Goal: Task Accomplishment & Management: Manage account settings

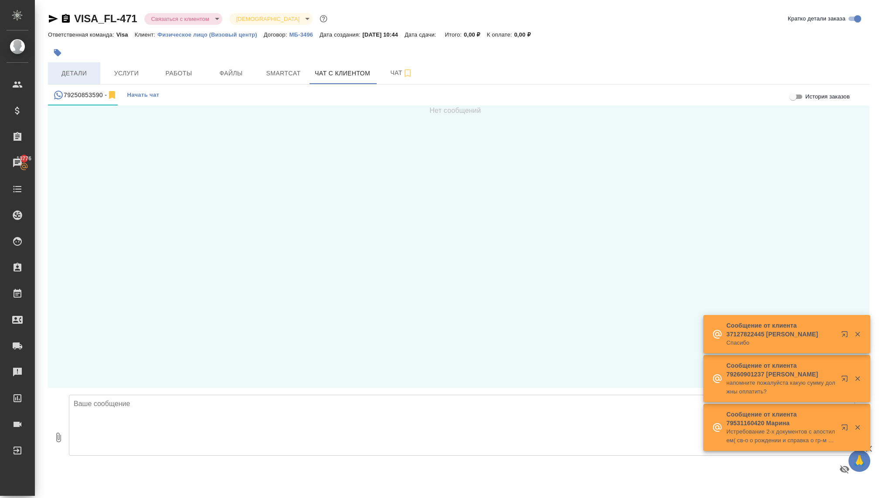
click at [62, 77] on span "Детали" at bounding box center [74, 73] width 42 height 11
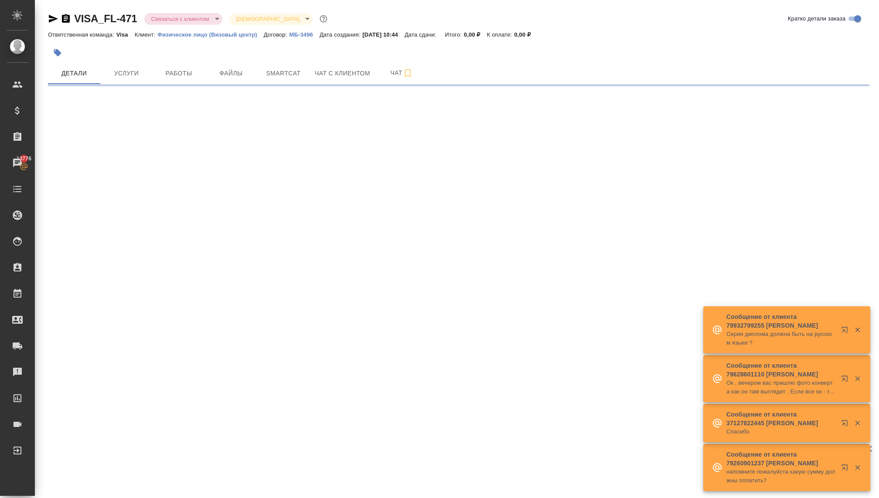
select select "RU"
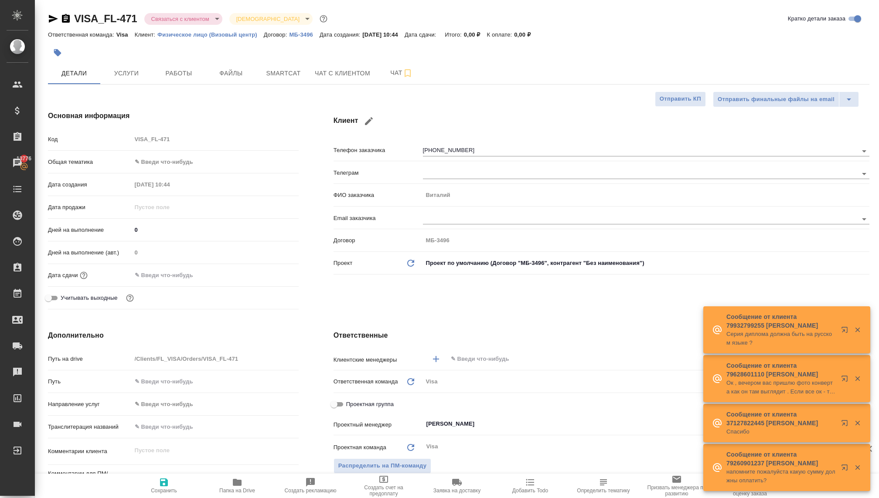
type textarea "x"
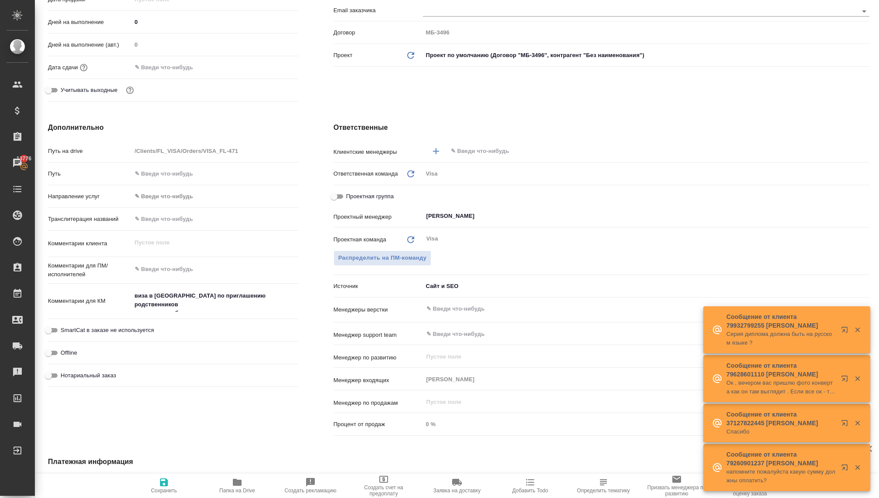
scroll to position [218, 0]
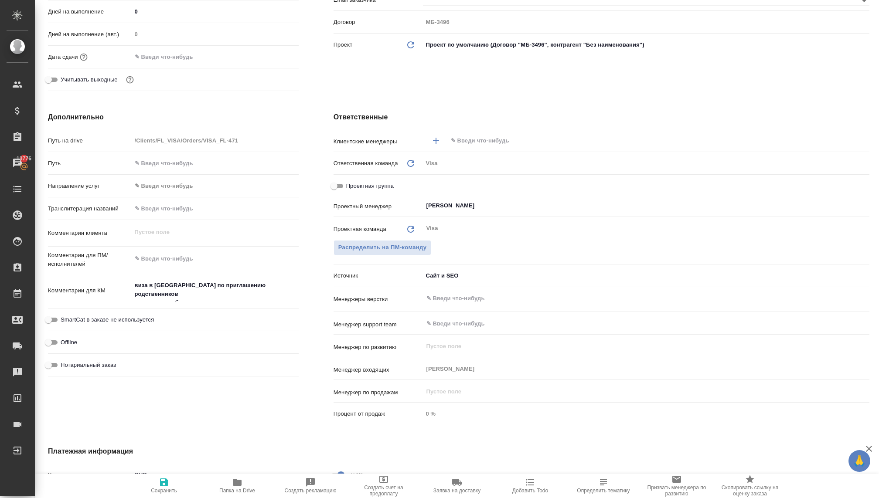
type textarea "x"
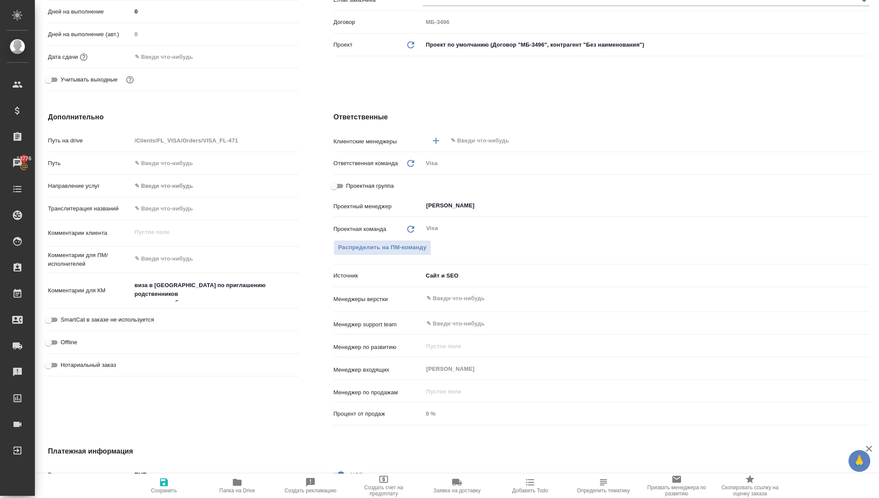
type textarea "x"
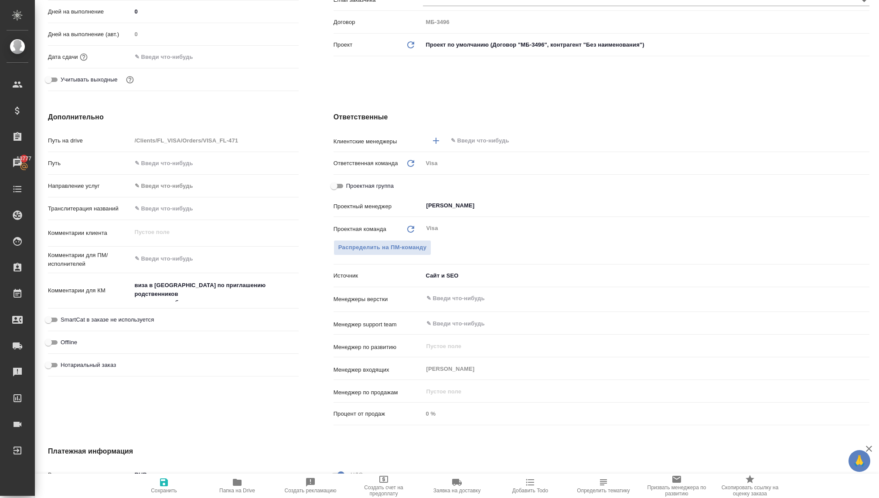
type textarea "x"
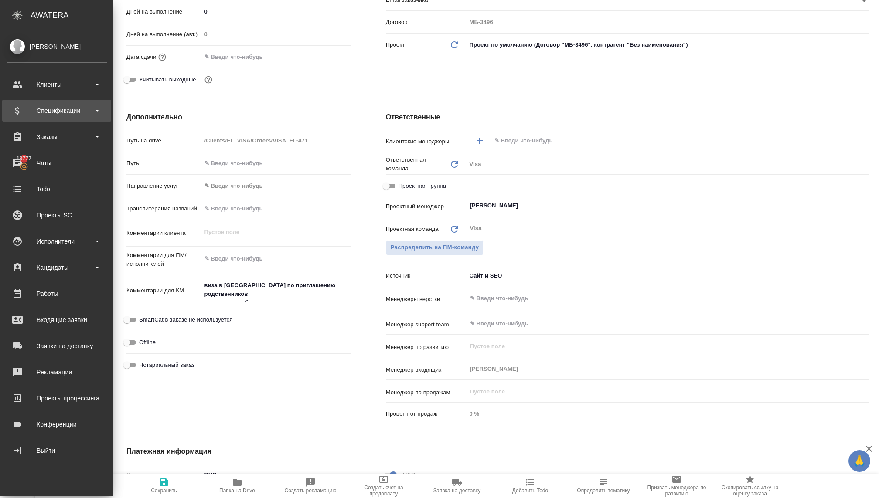
click at [62, 119] on div "Спецификации" at bounding box center [56, 111] width 109 height 22
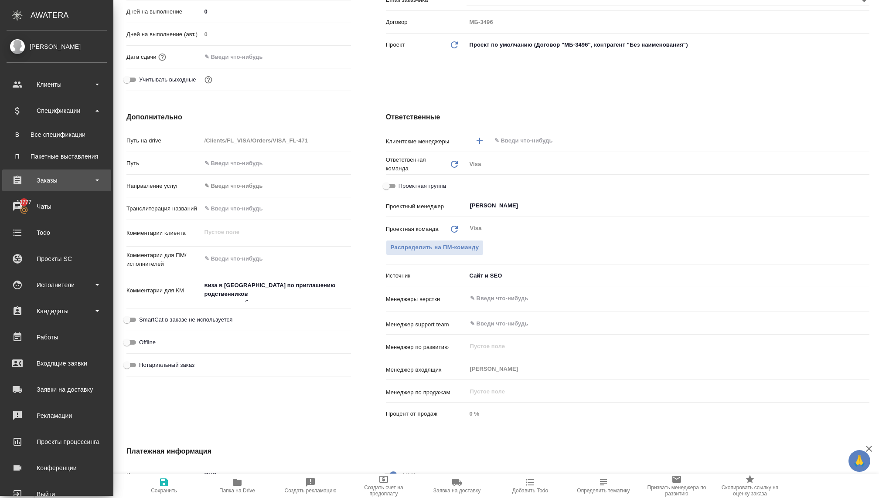
click at [30, 184] on div "Заказы" at bounding box center [57, 180] width 100 height 13
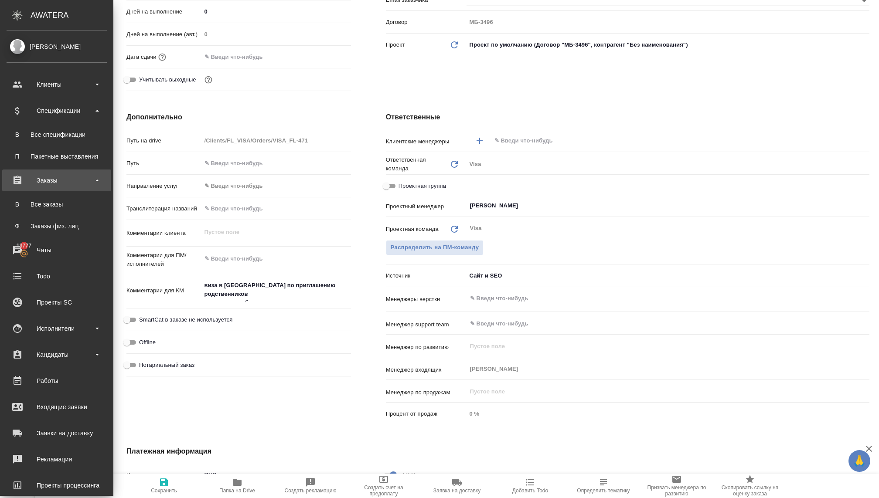
click at [27, 181] on div "Заказы" at bounding box center [57, 180] width 100 height 13
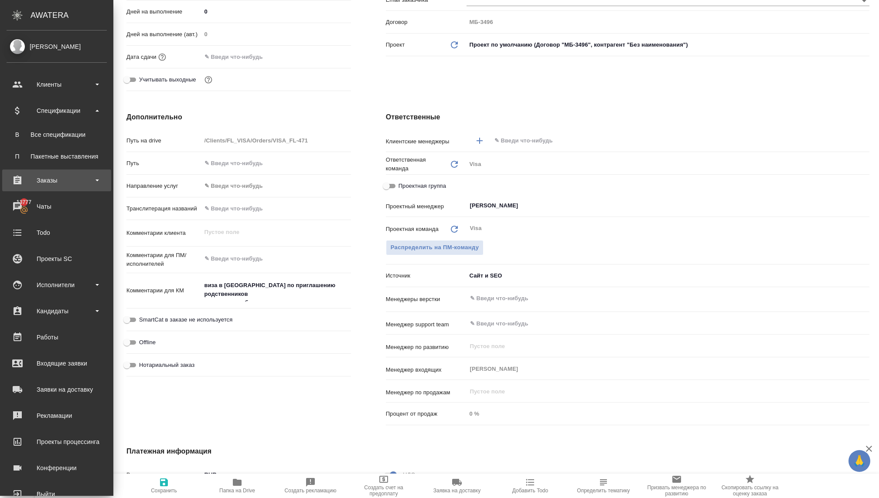
click at [27, 181] on div "Заказы" at bounding box center [57, 180] width 100 height 13
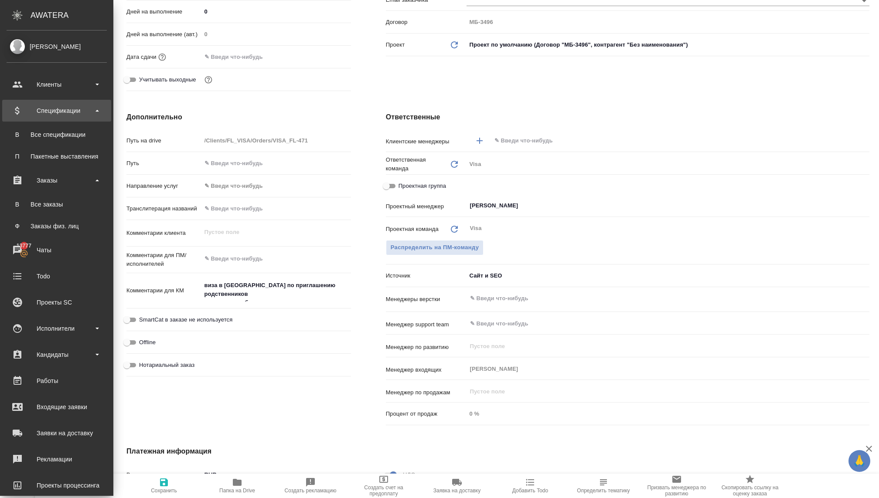
click at [52, 113] on div "Спецификации" at bounding box center [57, 110] width 100 height 13
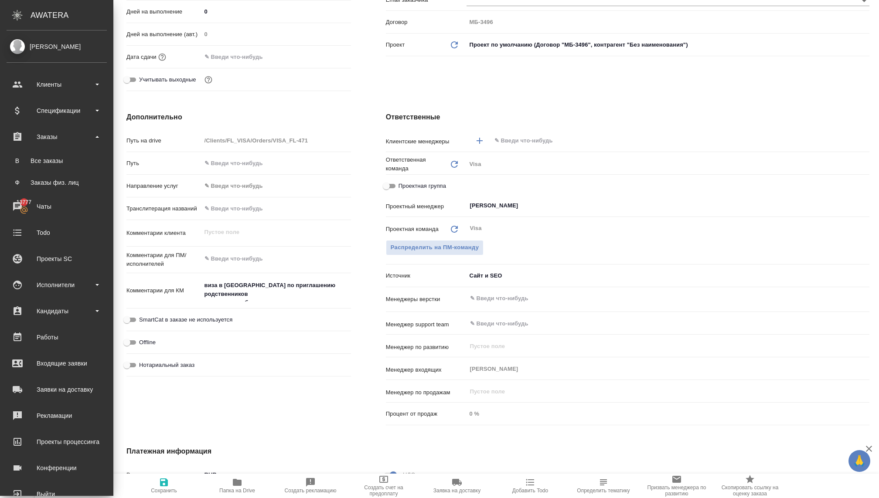
type textarea "x"
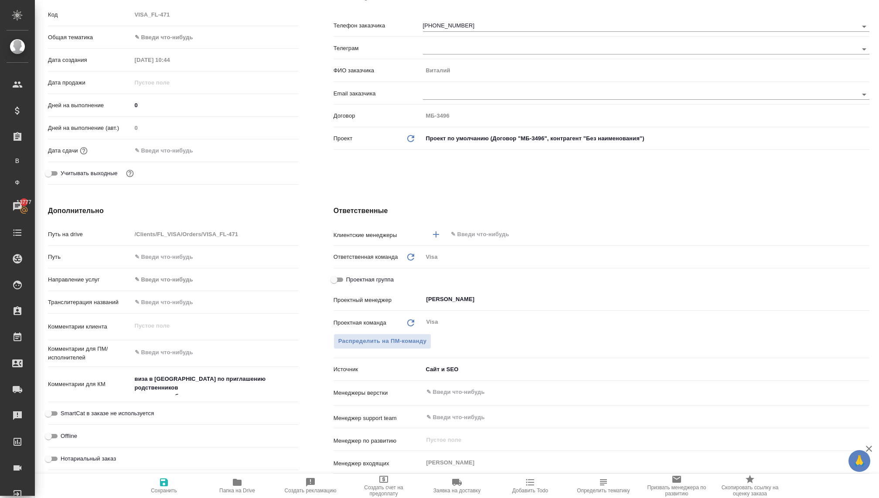
scroll to position [106, 0]
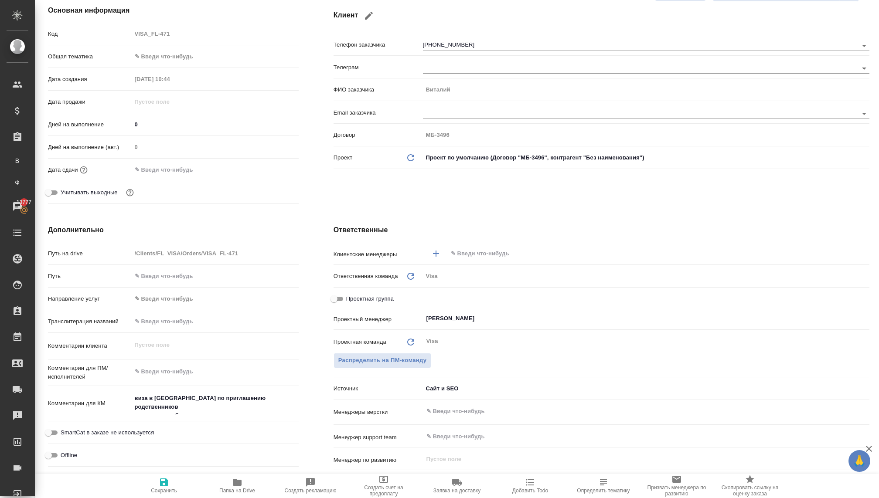
type textarea "x"
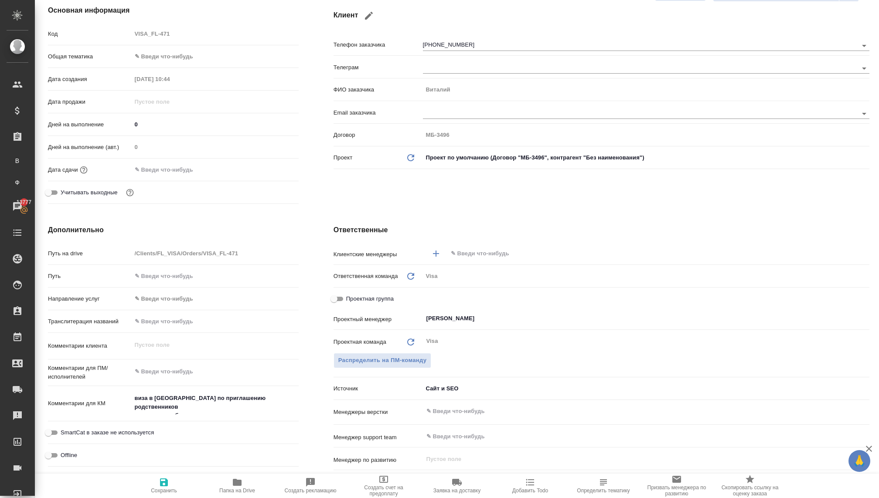
type textarea "x"
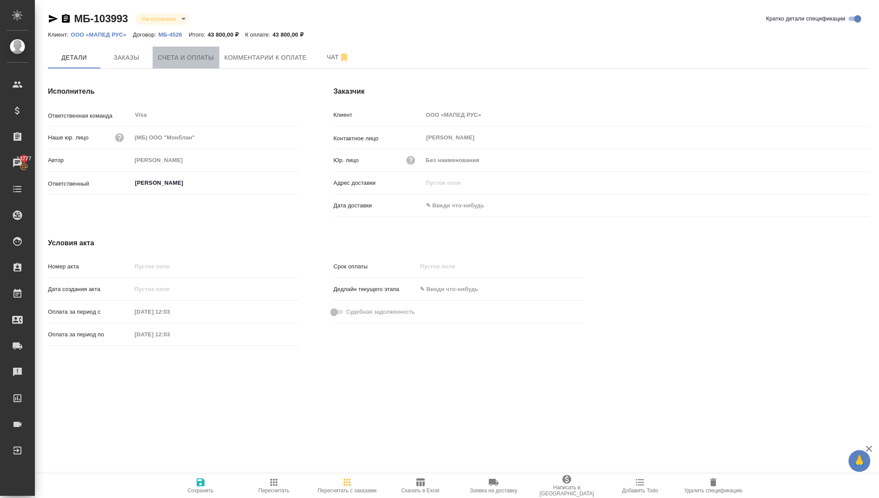
click at [174, 61] on span "Счета и оплаты" at bounding box center [186, 57] width 56 height 11
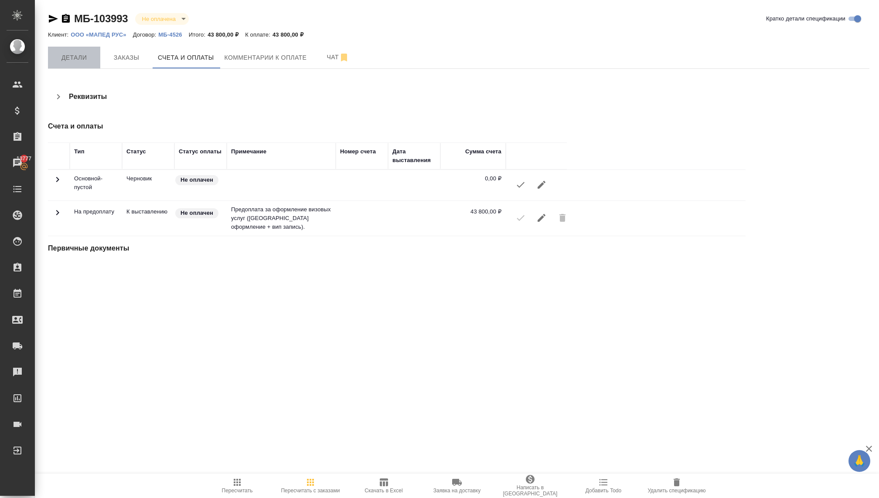
click at [85, 63] on button "Детали" at bounding box center [74, 58] width 52 height 22
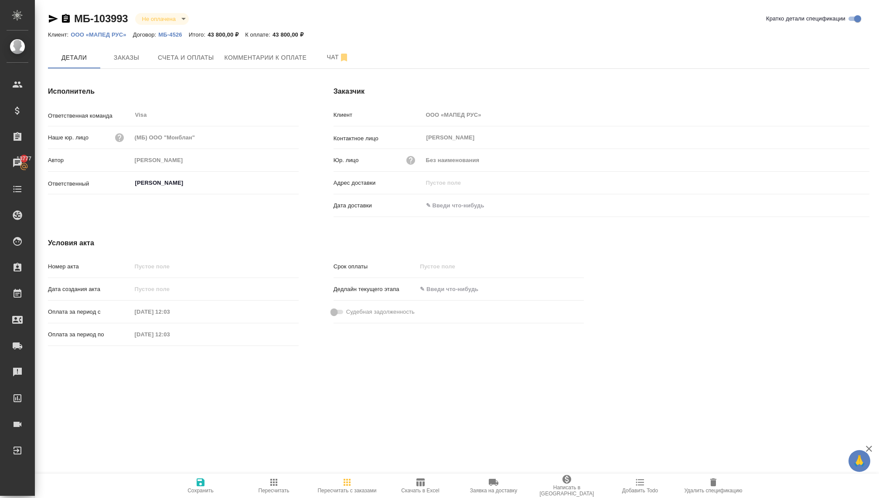
click at [167, 37] on p "МБ-4526" at bounding box center [173, 34] width 30 height 7
click at [104, 35] on p "ООО «МАПЕД РУС»" at bounding box center [102, 34] width 62 height 7
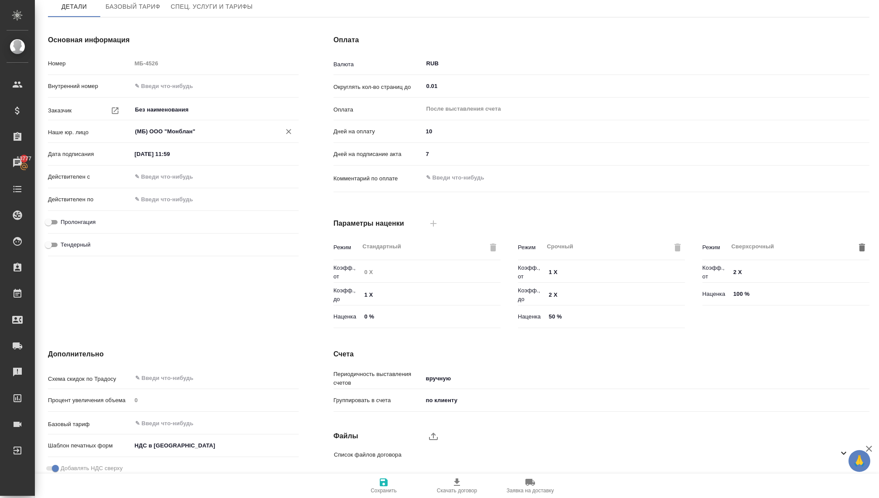
scroll to position [41, 0]
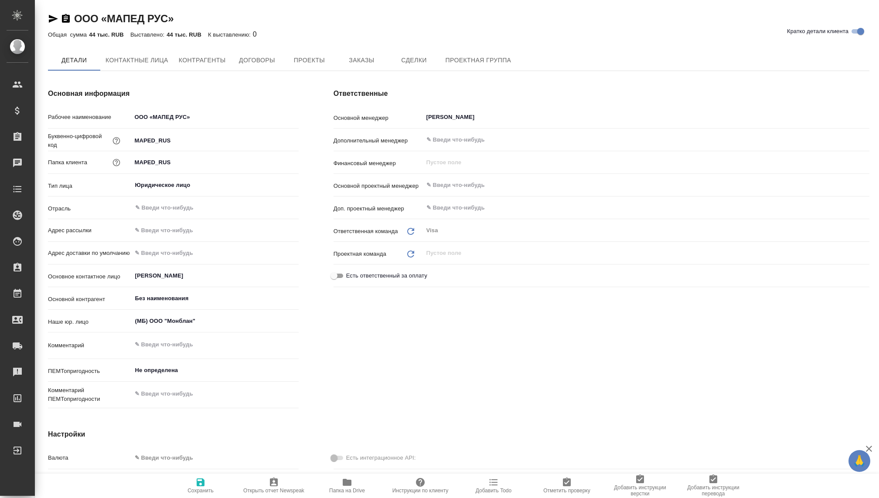
type textarea "x"
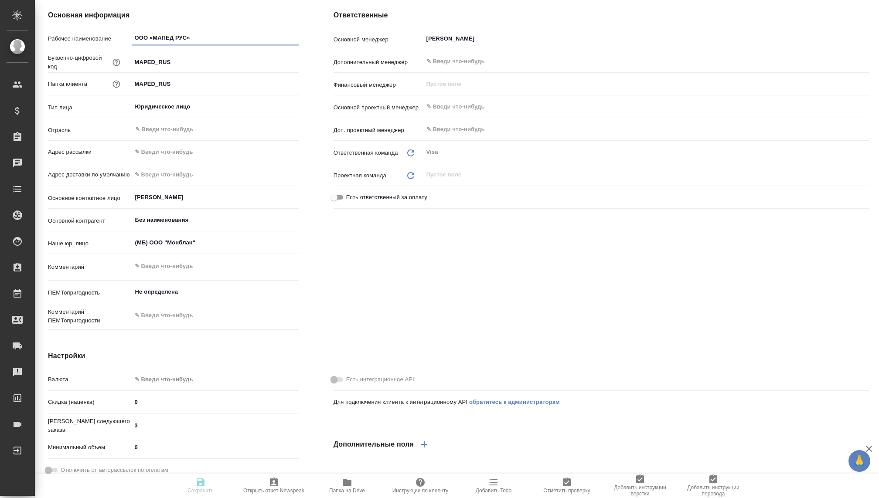
type textarea "x"
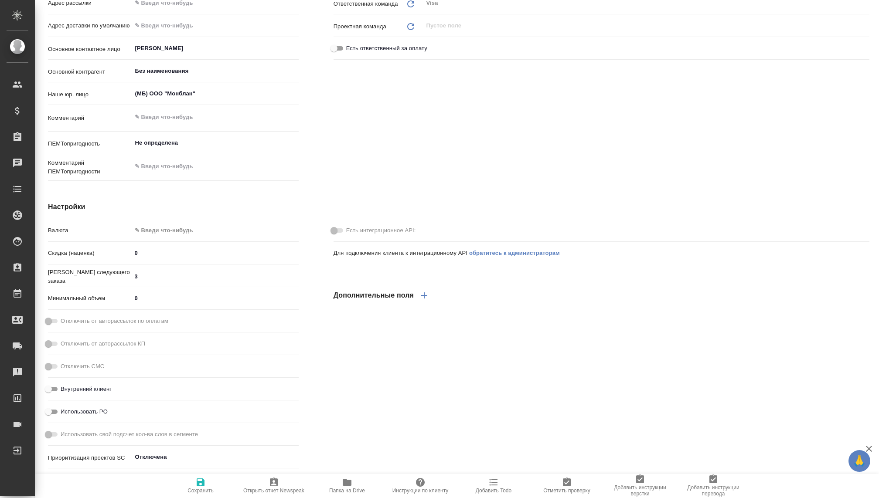
scroll to position [75, 0]
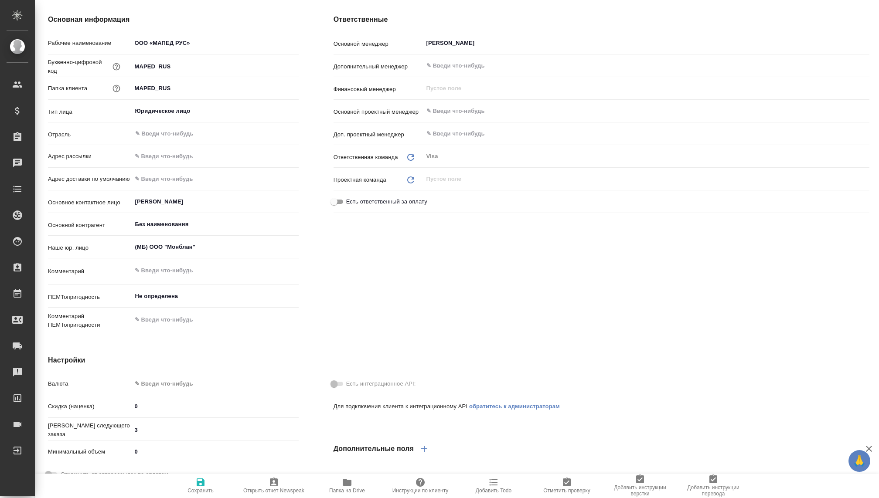
type textarea "x"
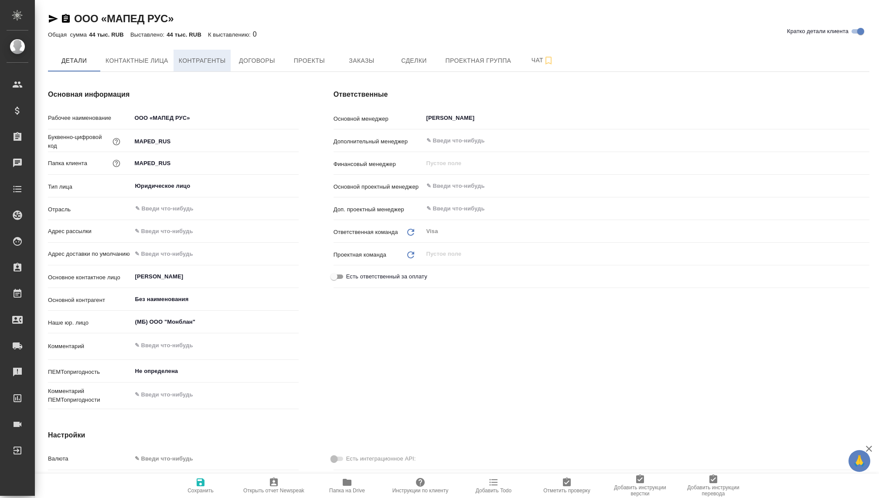
click at [200, 63] on span "Контрагенты" at bounding box center [202, 60] width 47 height 11
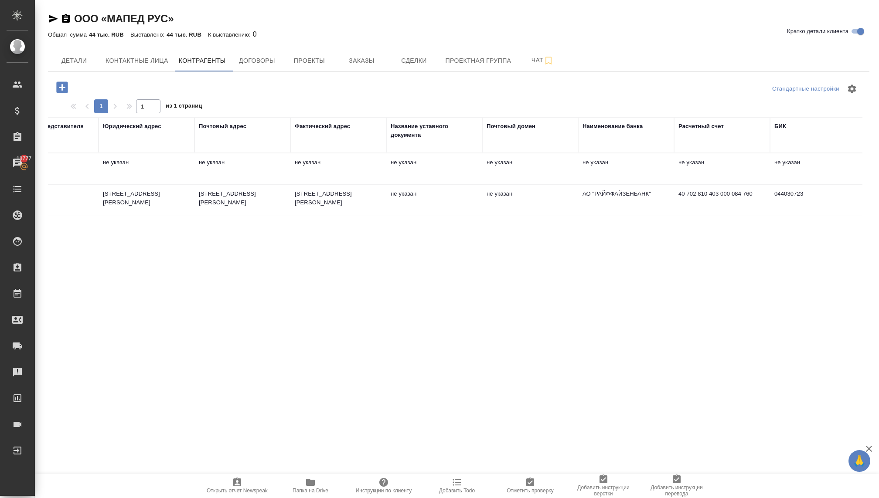
scroll to position [0, 449]
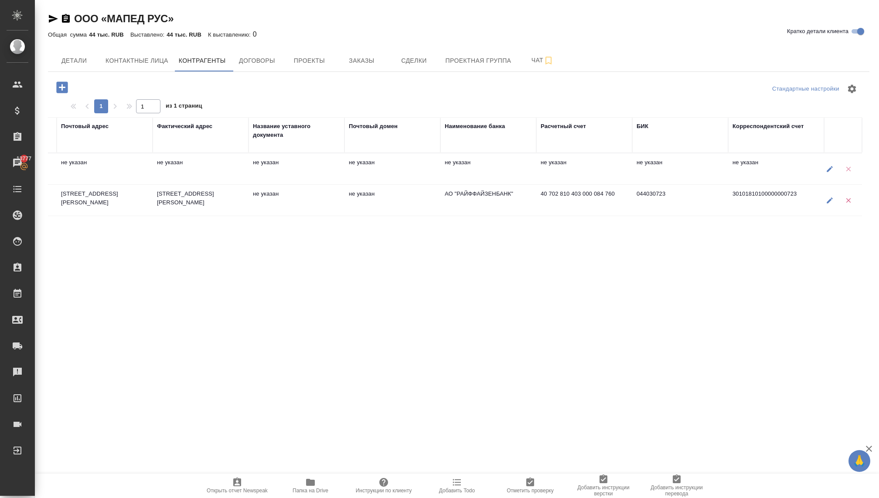
click at [846, 167] on icon "button" at bounding box center [849, 169] width 8 height 8
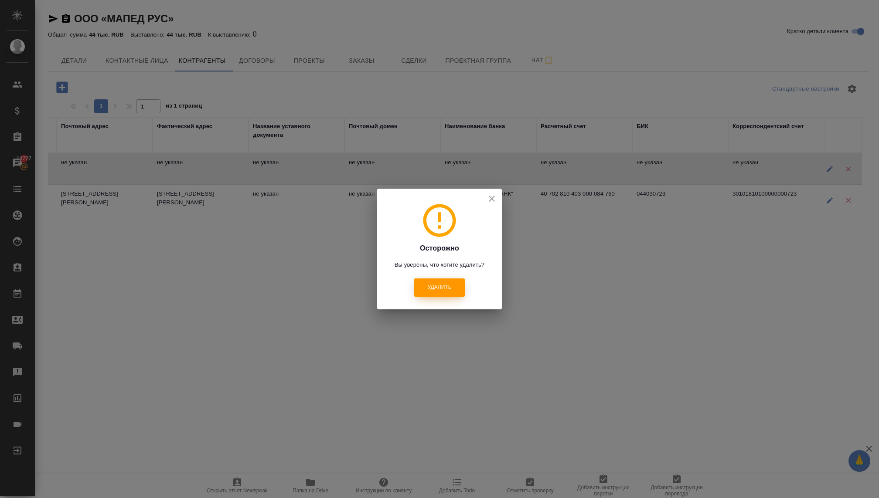
click at [447, 283] on button "Удалить" at bounding box center [439, 288] width 50 height 18
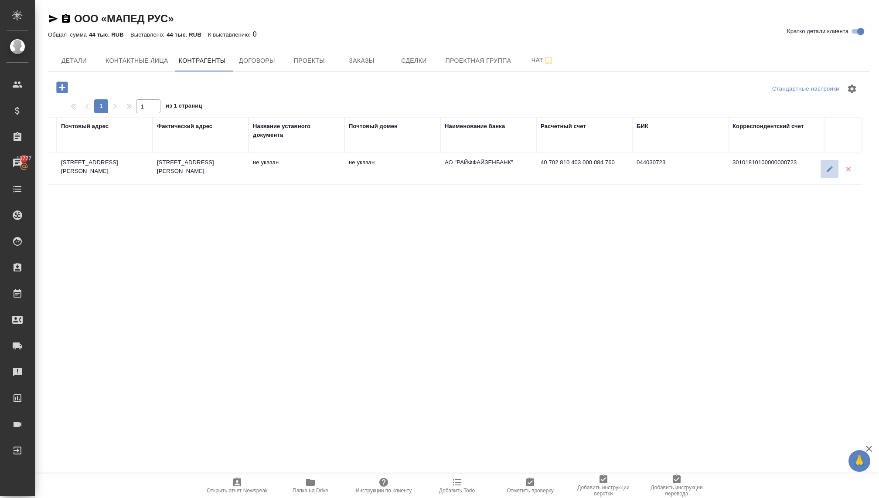
click at [827, 172] on icon "button" at bounding box center [830, 169] width 8 height 8
type textarea "ООО «МАПЕД РУС»"
type input "7813527734"
type input "781301001"
type input "Гальперина Елена Михайловна"
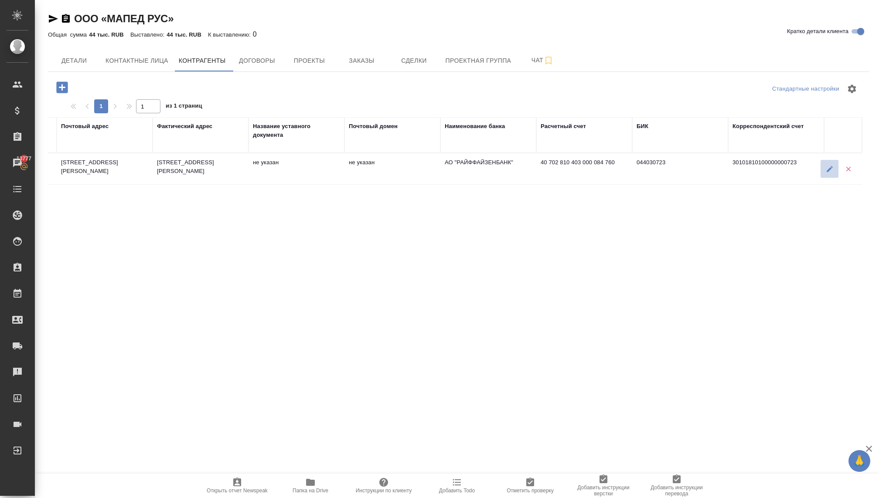
type textarea "197376, г. Санкт-Петербург, ул. Профессора Попова, дом 23, литер В, пом/комн 3Н…"
type input "АО "РАЙФФАЙЗЕНБАНК""
type input "40 702 810 403 000 084 760"
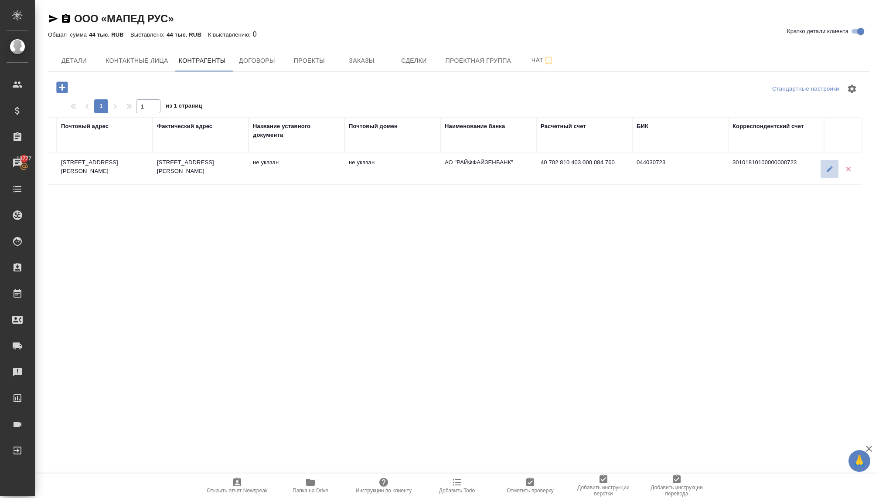
type input "044030723"
type input "30101810100000000723"
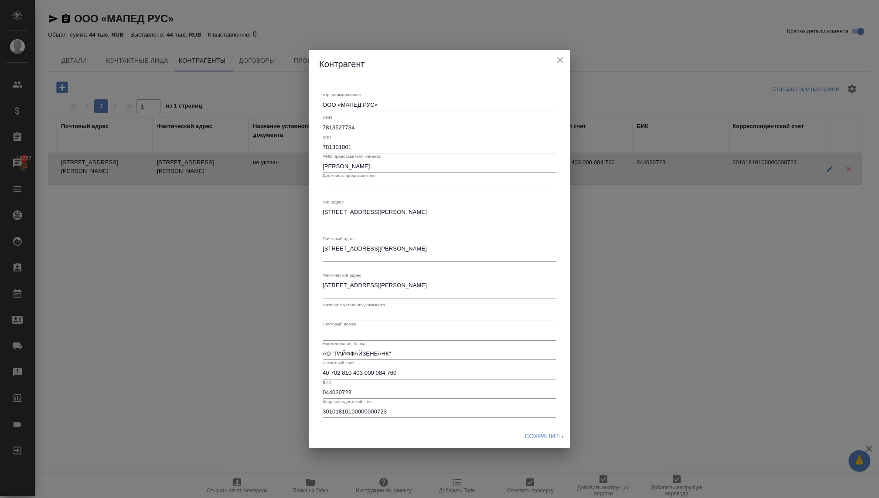
click at [330, 372] on input "40 702 810 403 000 084 760" at bounding box center [440, 373] width 234 height 12
type input "40702810403000084760"
click at [522, 433] on button "Сохранить" at bounding box center [544, 437] width 46 height 16
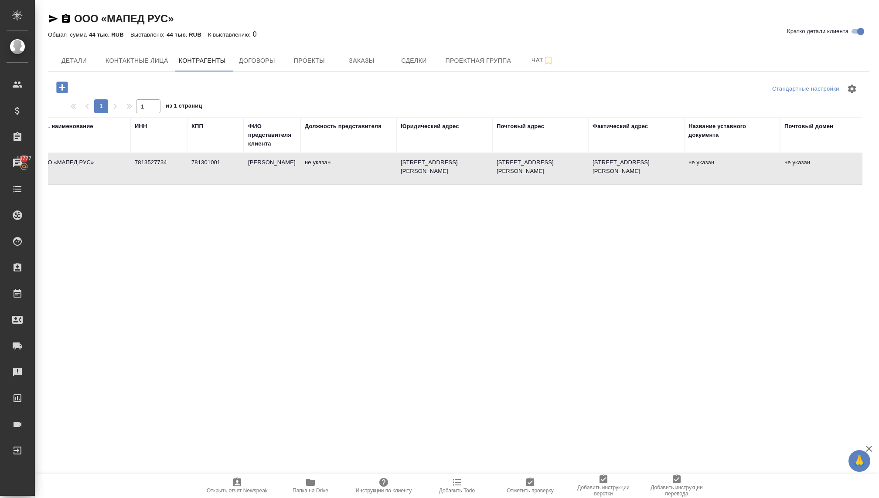
scroll to position [0, 0]
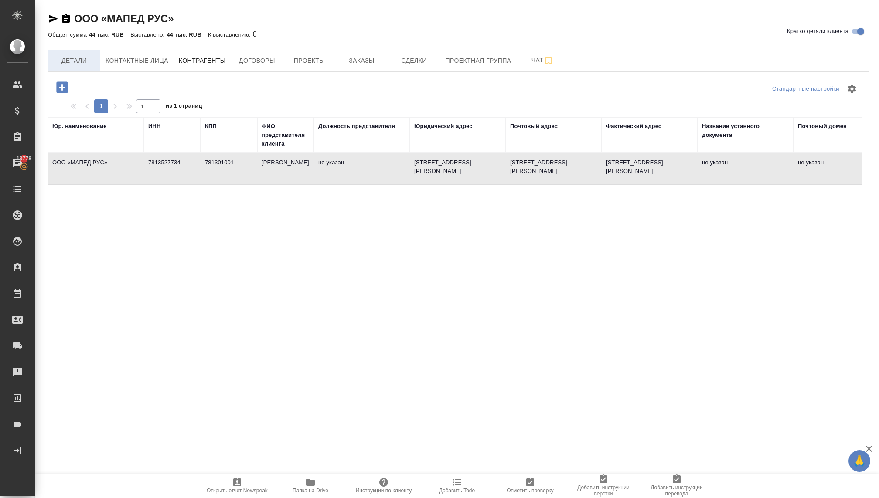
click at [77, 53] on button "Детали" at bounding box center [74, 61] width 52 height 22
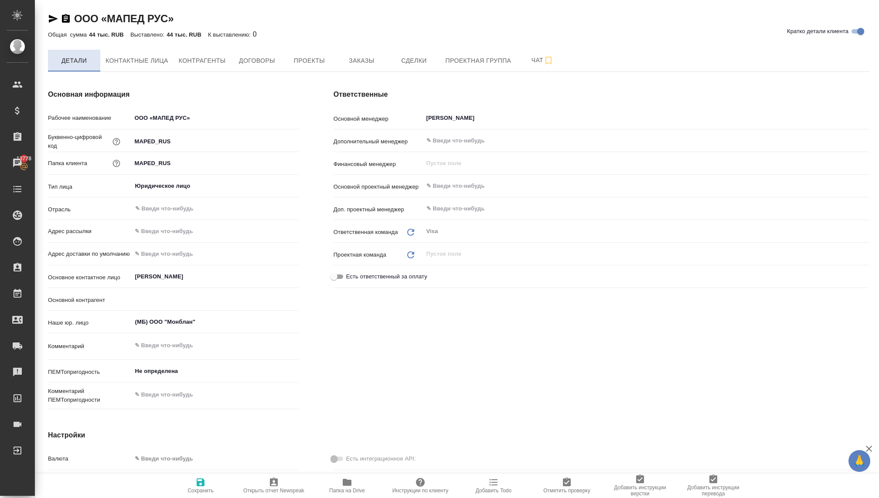
type textarea "x"
click at [365, 62] on span "Заказы" at bounding box center [362, 60] width 42 height 11
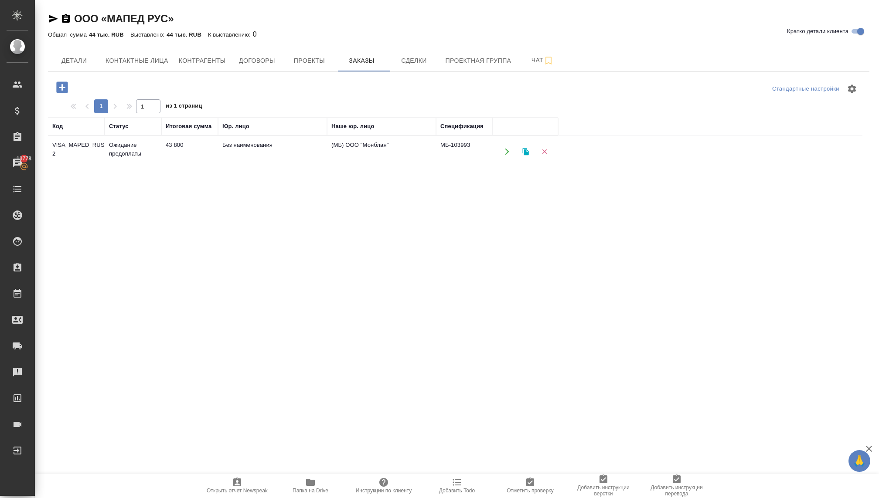
click at [150, 152] on td "Ожидание предоплаты" at bounding box center [133, 152] width 57 height 31
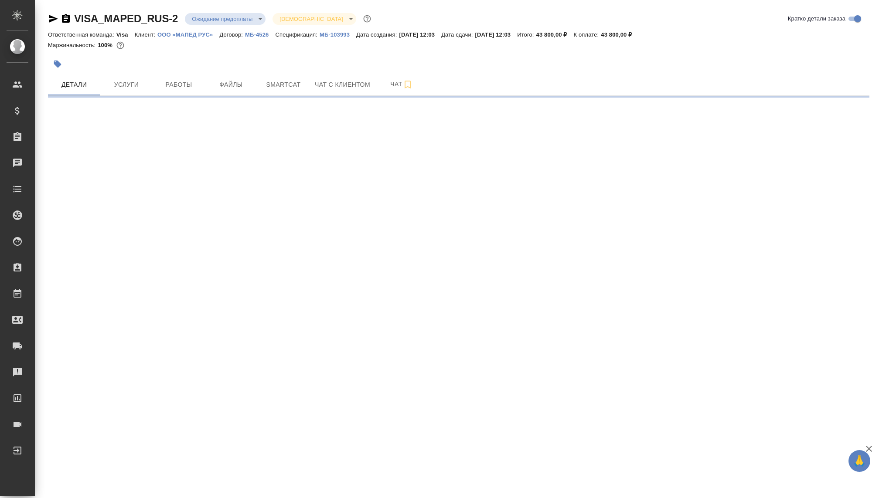
select select "RU"
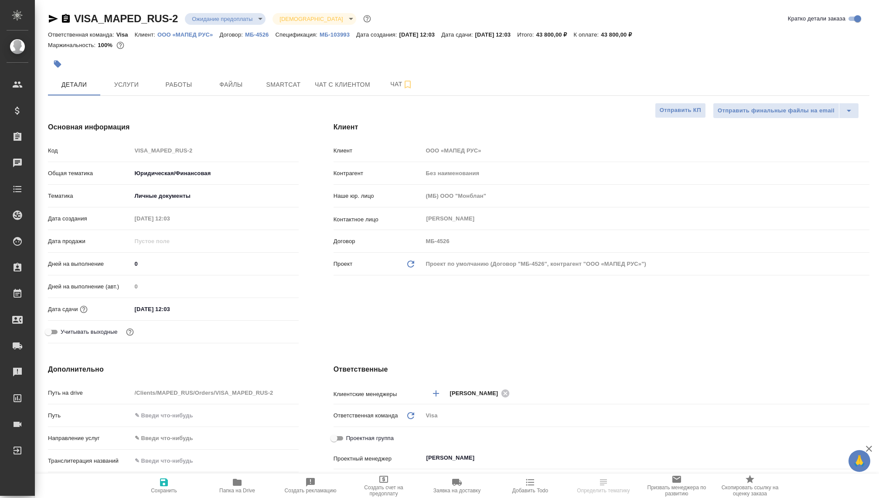
type textarea "x"
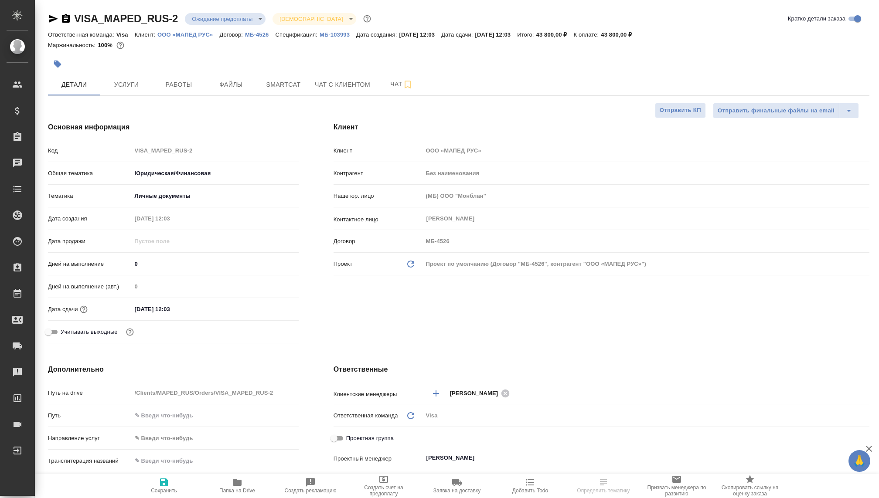
type textarea "x"
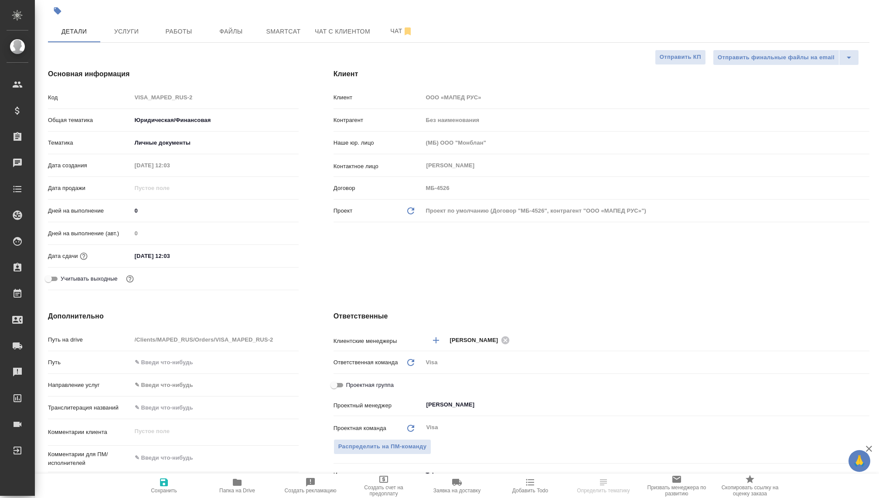
scroll to position [51, 0]
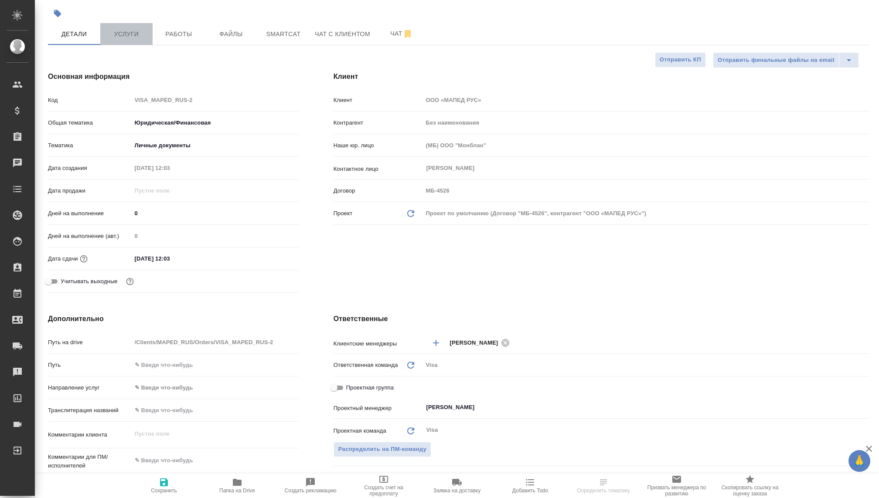
click at [141, 30] on span "Услуги" at bounding box center [127, 34] width 42 height 11
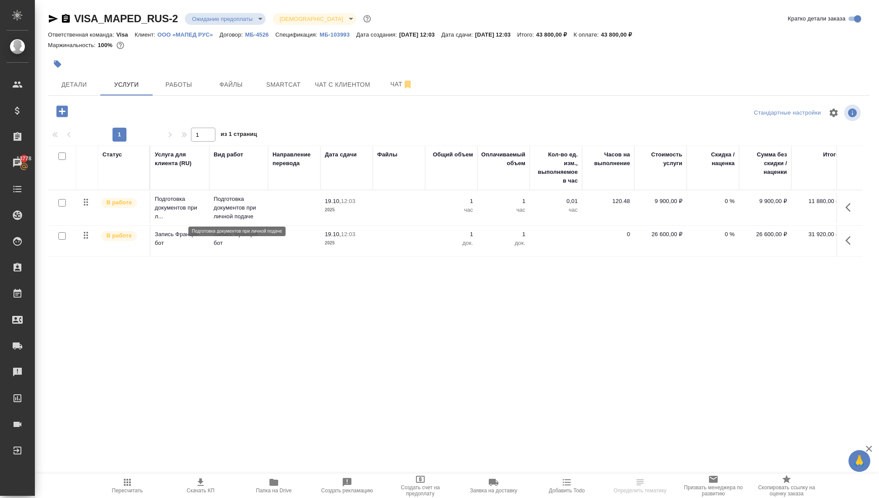
click at [234, 202] on p "Подготовка документов при личной подаче" at bounding box center [239, 208] width 50 height 26
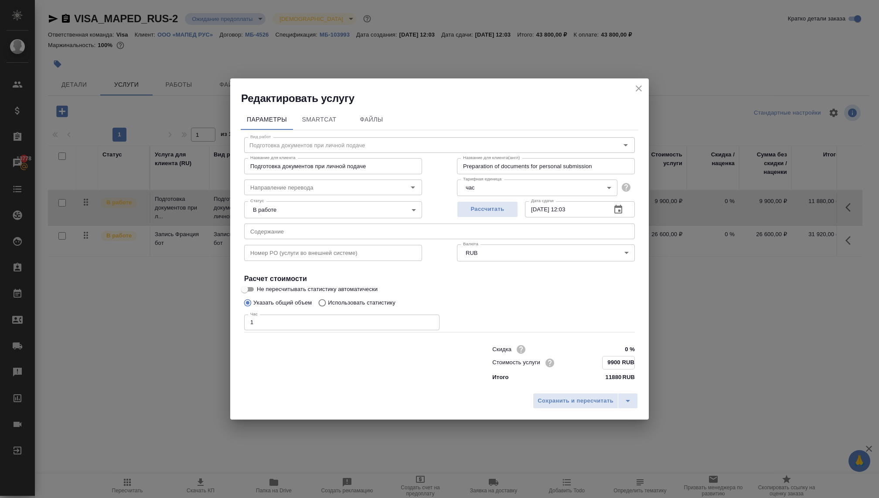
click at [611, 362] on input "9900 RUB" at bounding box center [619, 363] width 32 height 13
type input "7900 RUB"
click at [577, 403] on span "Сохранить и пересчитать" at bounding box center [576, 401] width 76 height 10
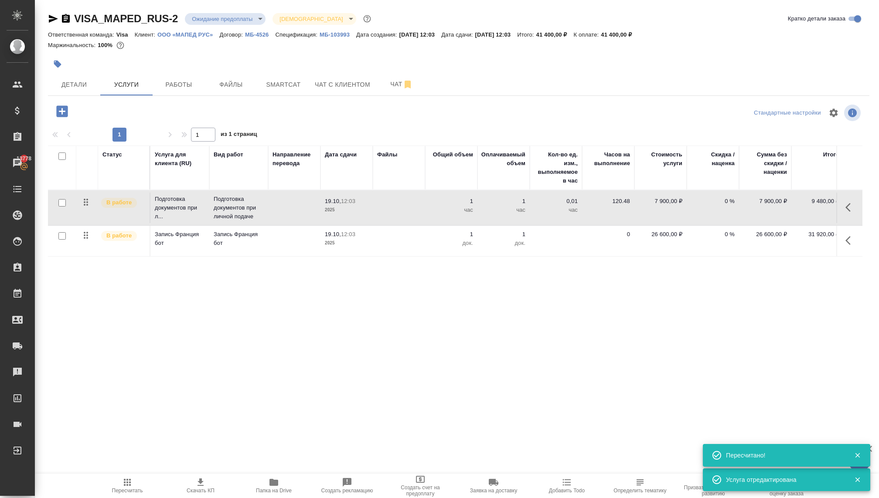
scroll to position [0, 7]
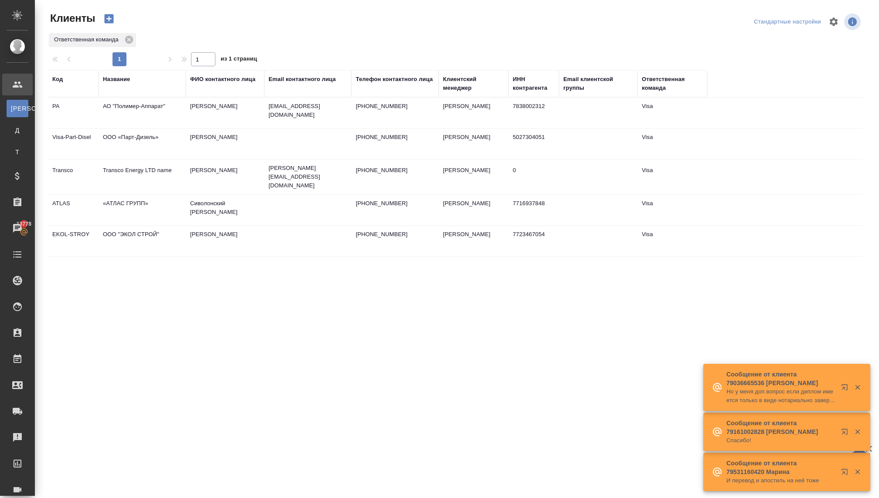
select select "RU"
